Goal: Navigation & Orientation: Find specific page/section

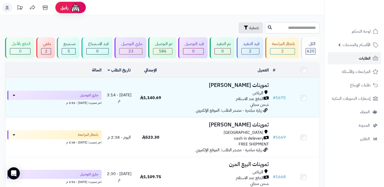
click at [362, 55] on span "الطلبات" at bounding box center [364, 58] width 12 height 7
